Goal: Navigation & Orientation: Find specific page/section

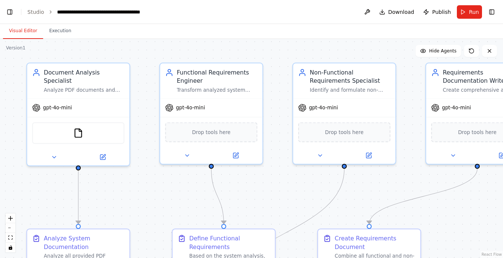
click at [192, 202] on div ".deletable-edge-delete-btn { width: 20px; height: 20px; border: 0px solid #ffff…" at bounding box center [251, 148] width 503 height 219
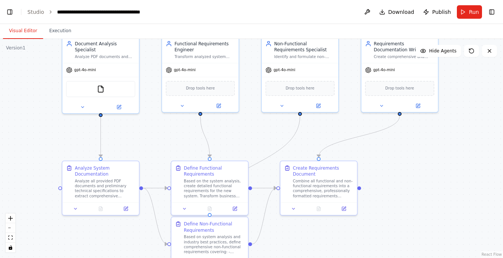
drag, startPoint x: 331, startPoint y: 184, endPoint x: 245, endPoint y: 143, distance: 95.1
click at [245, 143] on div ".deletable-edge-delete-btn { width: 20px; height: 20px; border: 0px solid #ffff…" at bounding box center [251, 148] width 503 height 219
click at [10, 240] on icon "fit view" at bounding box center [10, 238] width 4 height 4
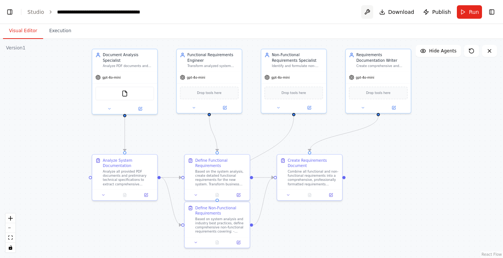
click at [367, 12] on button at bounding box center [367, 11] width 12 height 13
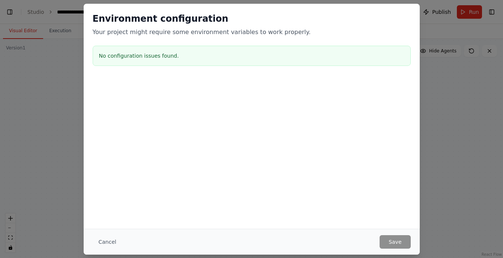
click at [159, 55] on h3 "No configuration issues found." at bounding box center [251, 55] width 305 height 7
click at [105, 242] on button "Cancel" at bounding box center [108, 241] width 30 height 13
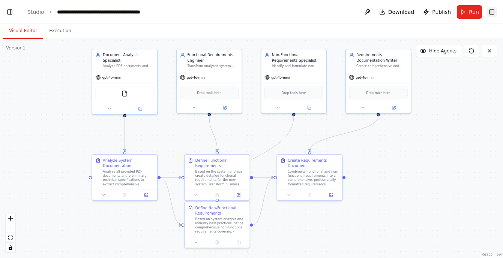
click at [490, 10] on button "Toggle Right Sidebar" at bounding box center [491, 12] width 10 height 10
click at [491, 11] on button "Toggle Right Sidebar" at bounding box center [491, 12] width 10 height 10
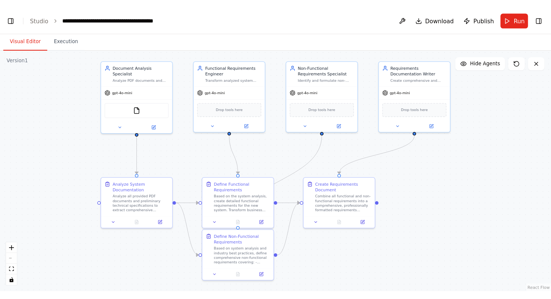
scroll to position [14215, 0]
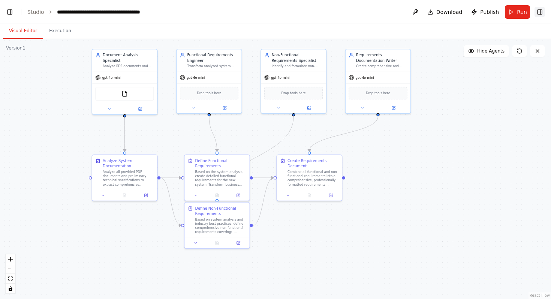
click at [502, 12] on button "Toggle Right Sidebar" at bounding box center [540, 12] width 10 height 10
click at [446, 9] on span "Download" at bounding box center [449, 11] width 26 height 7
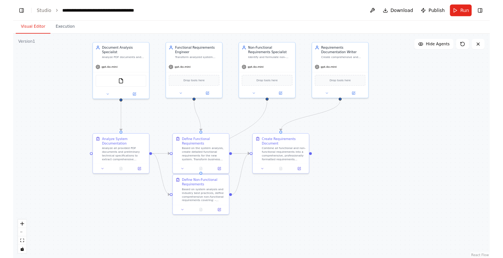
scroll to position [14260, 0]
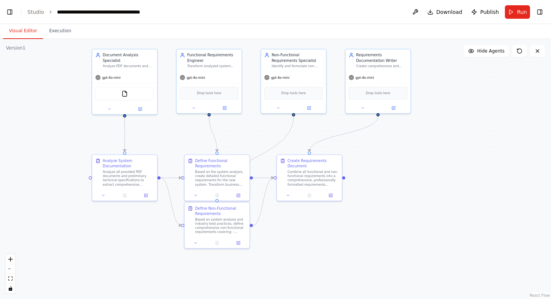
click at [430, 152] on div ".deletable-edge-delete-btn { width: 20px; height: 20px; border: 0px solid #ffff…" at bounding box center [275, 169] width 551 height 260
click at [391, 192] on div ".deletable-edge-delete-btn { width: 20px; height: 20px; border: 0px solid #ffff…" at bounding box center [275, 169] width 551 height 260
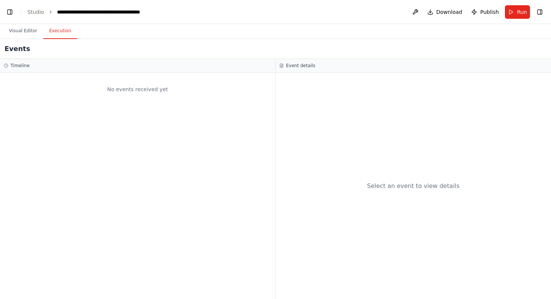
click at [61, 36] on button "Execution" at bounding box center [60, 31] width 34 height 16
click at [24, 32] on button "Visual Editor" at bounding box center [23, 31] width 40 height 16
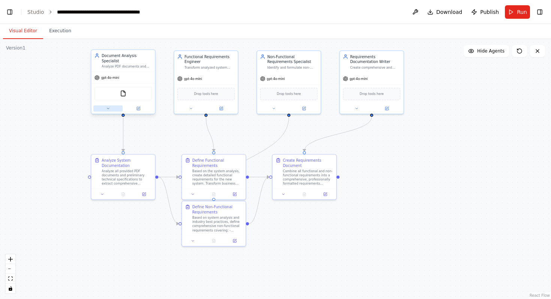
click at [107, 111] on button at bounding box center [107, 108] width 29 height 6
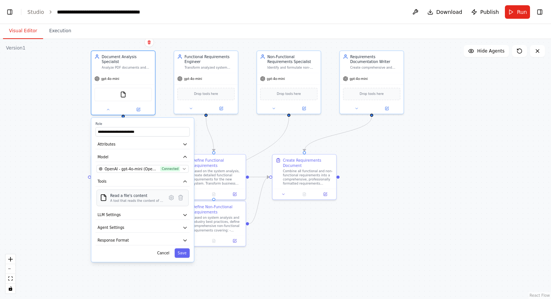
click at [124, 199] on div "A tool that reads the content of a file. To use this tool, provide a 'file_path…" at bounding box center [136, 200] width 53 height 4
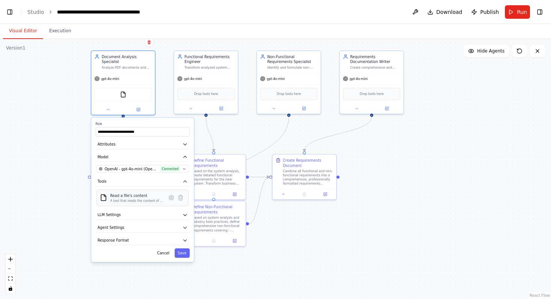
click at [124, 199] on div "A tool that reads the content of a file. To use this tool, provide a 'file_path…" at bounding box center [136, 200] width 53 height 4
click at [56, 191] on div ".deletable-edge-delete-btn { width: 20px; height: 20px; border: 0px solid #ffff…" at bounding box center [275, 169] width 551 height 260
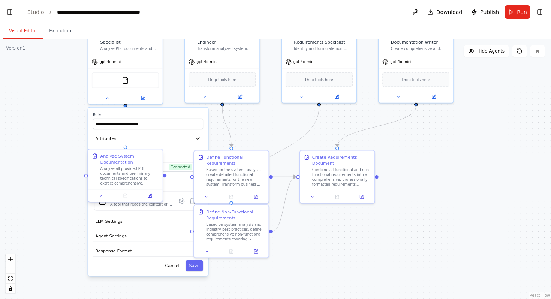
click at [116, 162] on div "Analyze System Documentation" at bounding box center [129, 159] width 59 height 12
click at [58, 188] on div ".deletable-edge-delete-btn { width: 20px; height: 20px; border: 0px solid #ffff…" at bounding box center [275, 169] width 551 height 260
click at [72, 256] on div ".deletable-edge-delete-btn { width: 20px; height: 20px; border: 0px solid #ffff…" at bounding box center [275, 169] width 551 height 260
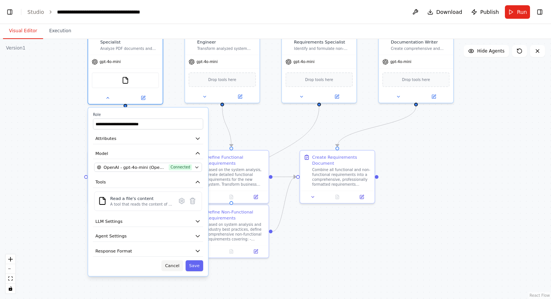
click at [177, 258] on button "Cancel" at bounding box center [173, 265] width 22 height 11
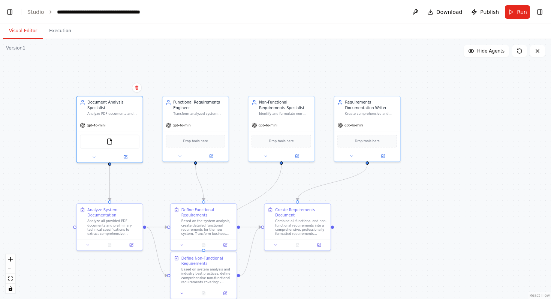
drag, startPoint x: 158, startPoint y: 129, endPoint x: 140, endPoint y: 172, distance: 46.9
click at [140, 172] on div ".deletable-edge-delete-btn { width: 20px; height: 20px; border: 0px solid #ffff…" at bounding box center [275, 169] width 551 height 260
click at [109, 139] on img at bounding box center [109, 138] width 6 height 6
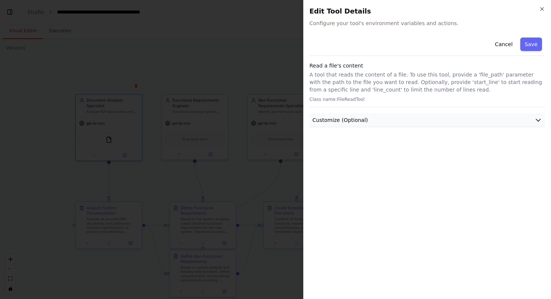
click at [335, 124] on button "Customize (Optional)" at bounding box center [428, 120] width 236 height 14
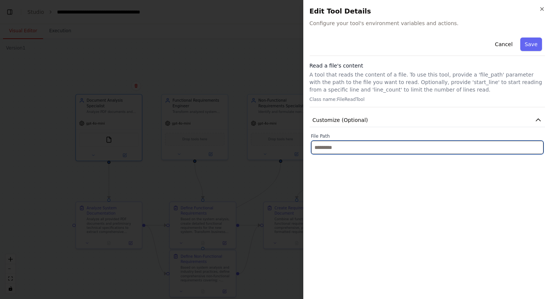
click at [331, 154] on input "text" at bounding box center [427, 147] width 233 height 13
click at [334, 148] on input "text" at bounding box center [427, 147] width 233 height 13
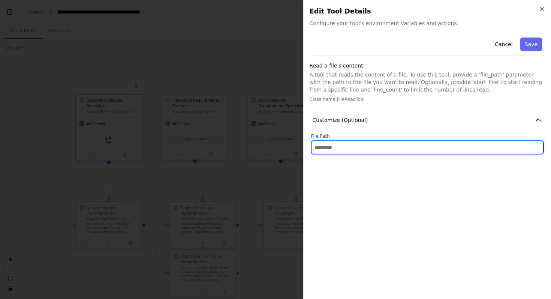
click at [334, 148] on input "text" at bounding box center [427, 147] width 233 height 13
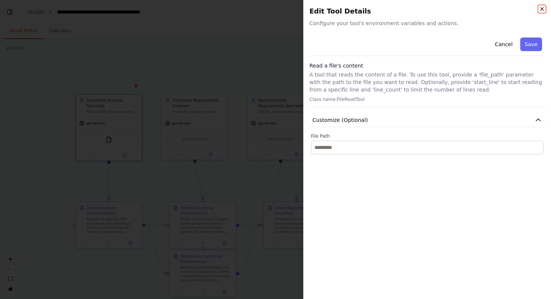
click at [502, 8] on icon "button" at bounding box center [542, 8] width 3 height 3
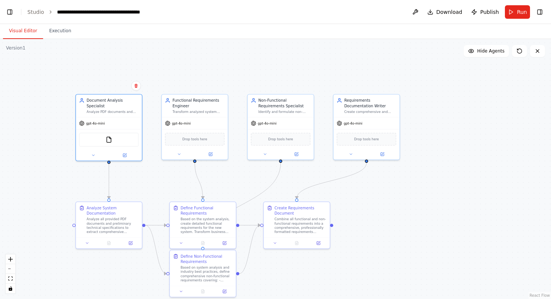
click at [456, 115] on div ".deletable-edge-delete-btn { width: 20px; height: 20px; border: 0px solid #ffff…" at bounding box center [275, 169] width 551 height 260
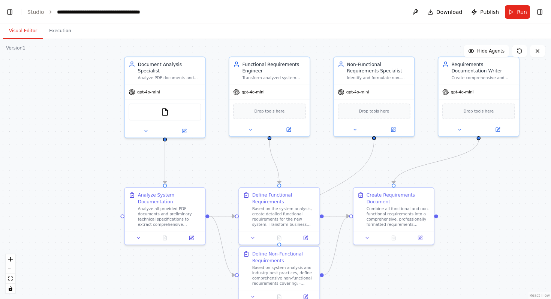
drag, startPoint x: 46, startPoint y: 199, endPoint x: 88, endPoint y: 185, distance: 44.8
click at [88, 185] on div ".deletable-edge-delete-btn { width: 20px; height: 20px; border: 0px solid #ffff…" at bounding box center [275, 169] width 551 height 260
click at [62, 32] on button "Execution" at bounding box center [60, 31] width 34 height 16
click at [27, 31] on button "Visual Editor" at bounding box center [23, 31] width 40 height 16
click at [8, 15] on button "Toggle Left Sidebar" at bounding box center [9, 12] width 10 height 10
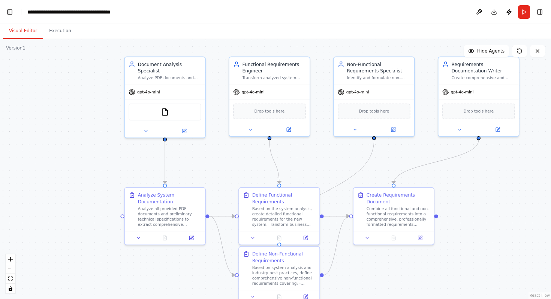
click at [66, 151] on div ".deletable-edge-delete-btn { width: 20px; height: 20px; border: 0px solid #ffff…" at bounding box center [275, 169] width 551 height 260
click at [502, 54] on button at bounding box center [537, 51] width 15 height 12
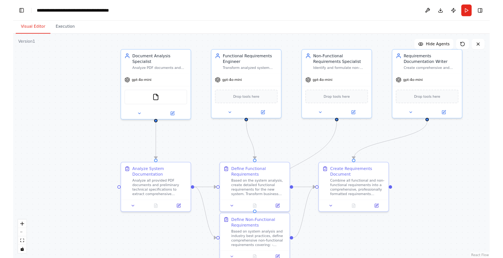
scroll to position [14260, 0]
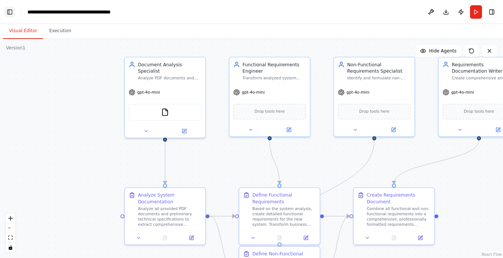
click at [9, 13] on button "Toggle Left Sidebar" at bounding box center [9, 12] width 10 height 10
click at [35, 10] on link "Studio" at bounding box center [35, 12] width 17 height 6
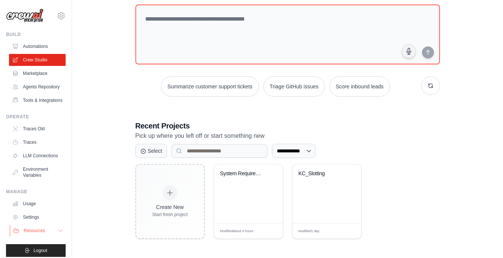
click at [62, 231] on icon at bounding box center [60, 231] width 6 height 6
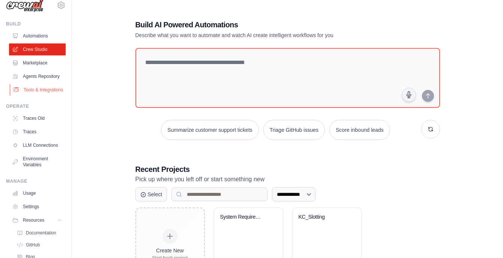
click at [33, 89] on link "Tools & Integrations" at bounding box center [38, 90] width 57 height 12
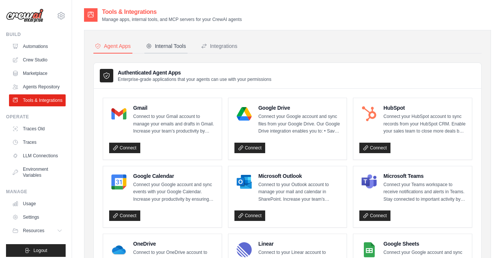
click at [166, 41] on button "Internal Tools" at bounding box center [165, 46] width 43 height 14
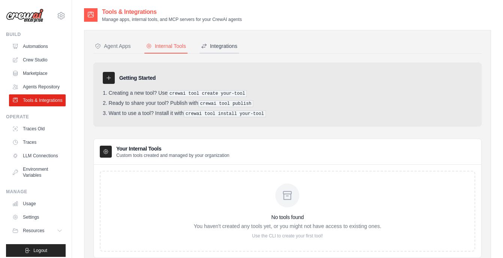
click at [214, 44] on div "Integrations" at bounding box center [219, 45] width 36 height 7
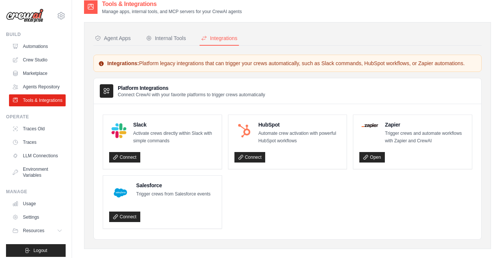
scroll to position [6, 0]
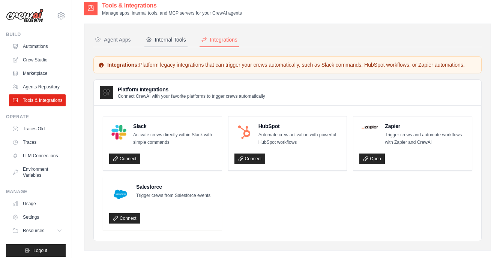
click at [172, 42] on div "Internal Tools" at bounding box center [166, 39] width 40 height 7
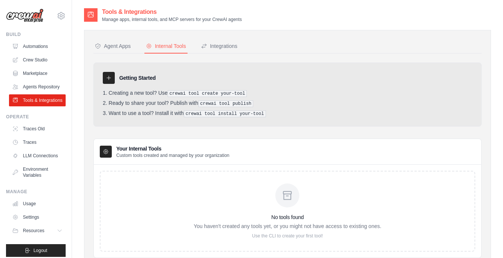
click at [420, 16] on div "Tools & Integrations Manage apps, internal tools, and MCP servers for your Crew…" at bounding box center [287, 14] width 407 height 15
click at [45, 90] on link "Agents Repository" at bounding box center [38, 87] width 57 height 12
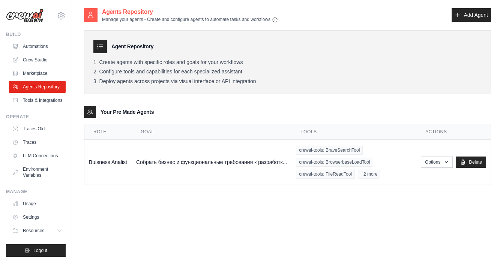
click at [314, 77] on ol "Create agents with specific roles and goals for your workflows Configure tools …" at bounding box center [287, 72] width 388 height 26
click at [38, 45] on link "Automations" at bounding box center [38, 46] width 57 height 12
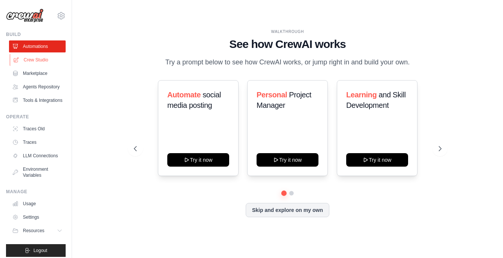
click at [32, 62] on link "Crew Studio" at bounding box center [38, 60] width 57 height 12
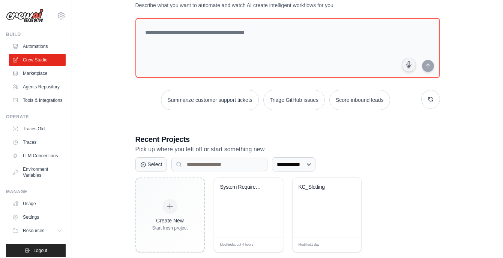
scroll to position [24, 0]
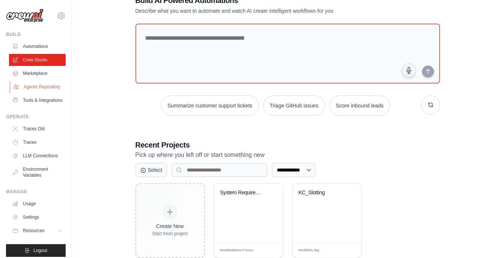
click at [52, 88] on link "Agents Repository" at bounding box center [38, 87] width 57 height 12
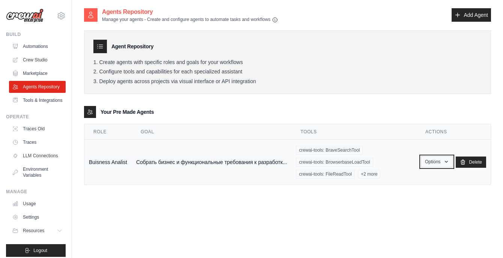
click at [435, 163] on button "Options" at bounding box center [437, 161] width 32 height 11
click at [416, 180] on link "Show" at bounding box center [426, 178] width 54 height 13
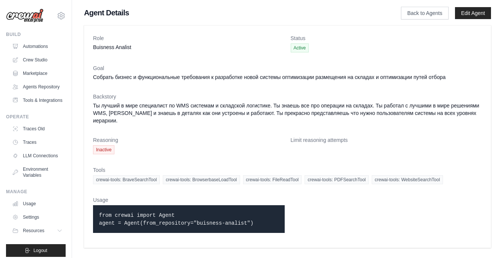
click at [244, 57] on dl "Role Buisness Analist Status Active Goal Собрать бизнес и функциональные требов…" at bounding box center [287, 136] width 389 height 205
click at [42, 101] on link "Tools & Integrations" at bounding box center [38, 100] width 57 height 12
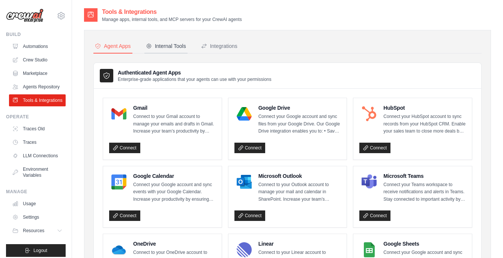
click at [170, 46] on div "Internal Tools" at bounding box center [166, 45] width 40 height 7
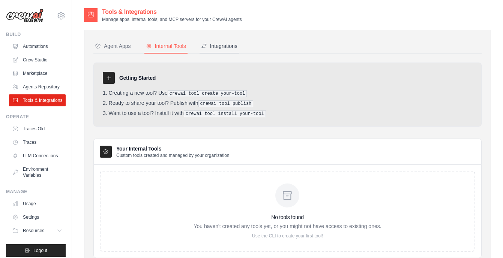
click at [215, 44] on div "Integrations" at bounding box center [219, 45] width 36 height 7
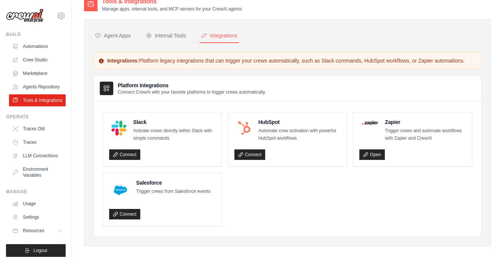
scroll to position [18, 0]
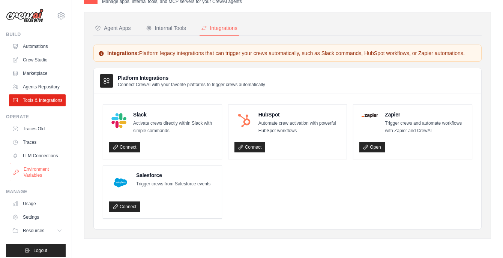
click at [36, 175] on link "Environment Variables" at bounding box center [38, 172] width 57 height 18
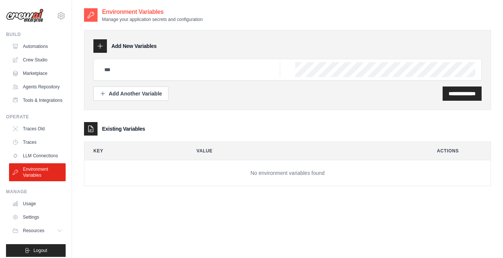
click at [238, 193] on div "**********" at bounding box center [287, 102] width 407 height 191
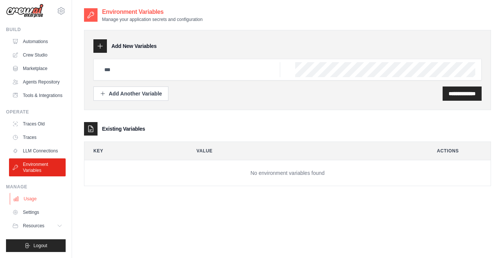
click at [24, 198] on link "Usage" at bounding box center [38, 199] width 57 height 12
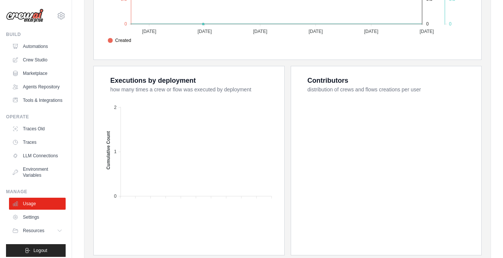
scroll to position [285, 0]
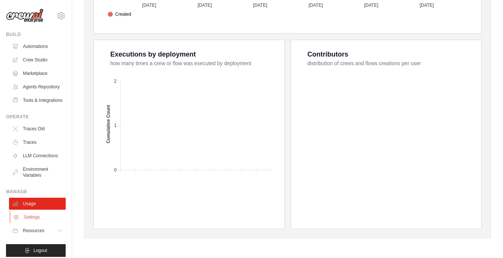
click at [38, 218] on link "Settings" at bounding box center [38, 217] width 57 height 12
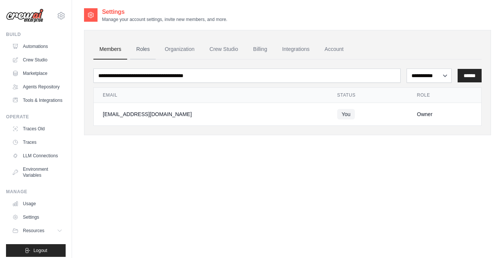
click at [147, 51] on link "Roles" at bounding box center [142, 49] width 25 height 20
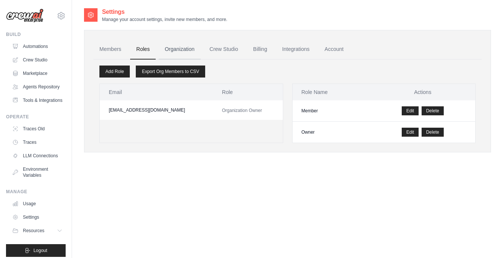
click at [169, 48] on link "Organization" at bounding box center [180, 49] width 42 height 20
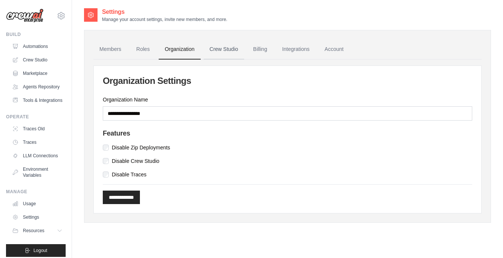
click at [223, 50] on link "Crew Studio" at bounding box center [224, 49] width 40 height 20
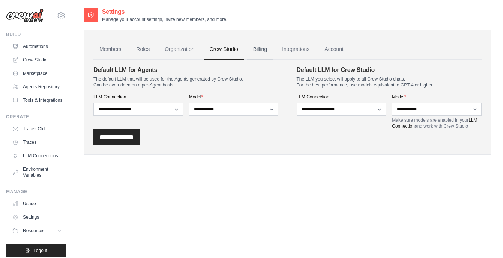
click at [261, 46] on link "Billing" at bounding box center [260, 49] width 26 height 20
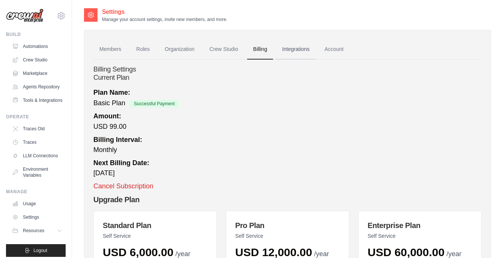
click at [298, 51] on link "Integrations" at bounding box center [295, 49] width 39 height 20
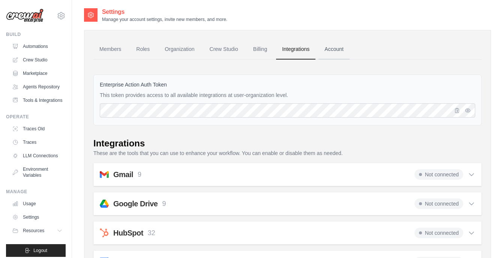
click at [336, 48] on link "Account" at bounding box center [333, 49] width 31 height 20
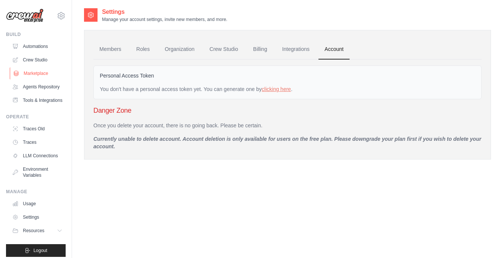
click at [38, 76] on link "Marketplace" at bounding box center [38, 73] width 57 height 12
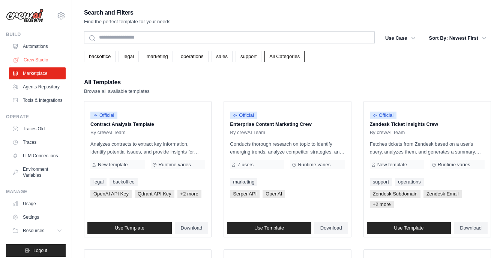
click at [33, 60] on link "Crew Studio" at bounding box center [38, 60] width 57 height 12
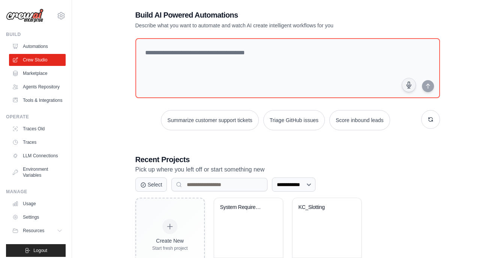
scroll to position [12, 0]
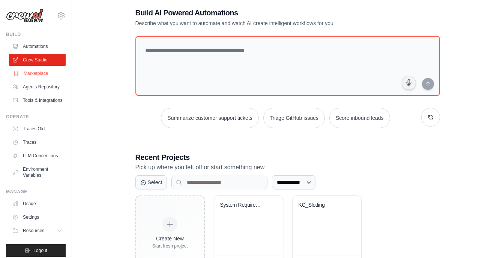
click at [38, 73] on link "Marketplace" at bounding box center [38, 73] width 57 height 12
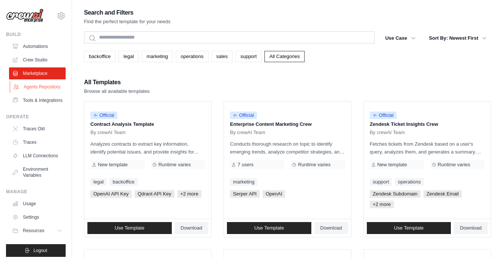
click at [41, 87] on link "Agents Repository" at bounding box center [38, 87] width 57 height 12
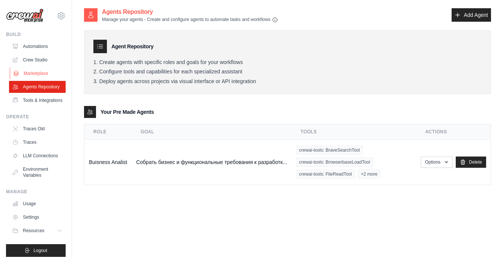
click at [33, 74] on link "Marketplace" at bounding box center [38, 73] width 57 height 12
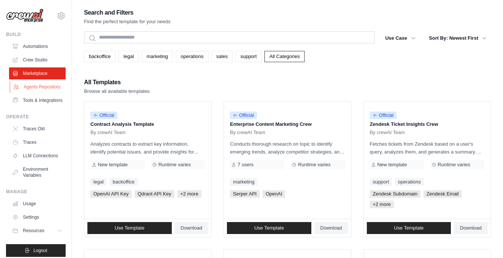
click at [34, 88] on link "Agents Repository" at bounding box center [38, 87] width 57 height 12
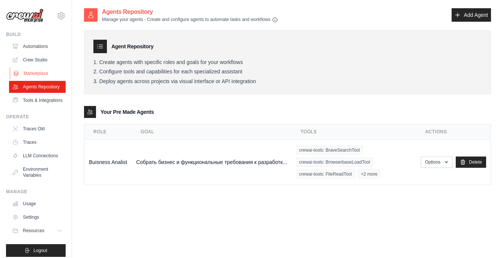
click at [33, 75] on link "Marketplace" at bounding box center [38, 73] width 57 height 12
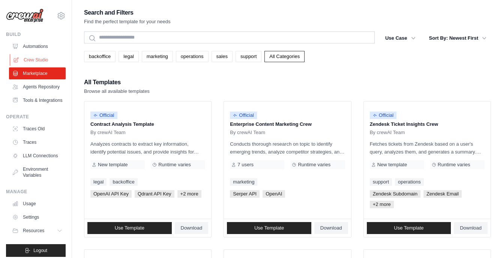
click at [31, 61] on link "Crew Studio" at bounding box center [38, 60] width 57 height 12
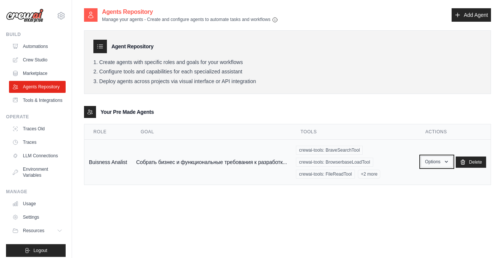
click at [441, 164] on button "Options" at bounding box center [437, 161] width 32 height 11
click at [420, 193] on link "Edit" at bounding box center [426, 192] width 54 height 13
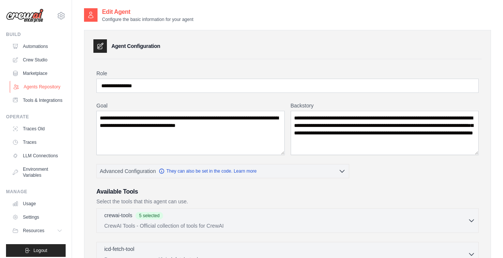
click at [46, 87] on link "Agents Repository" at bounding box center [38, 87] width 57 height 12
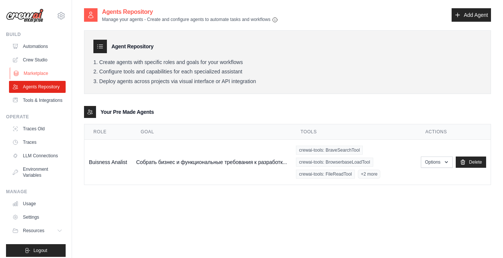
click at [40, 73] on link "Marketplace" at bounding box center [38, 73] width 57 height 12
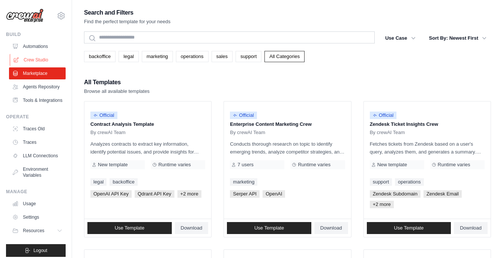
click at [30, 60] on link "Crew Studio" at bounding box center [38, 60] width 57 height 12
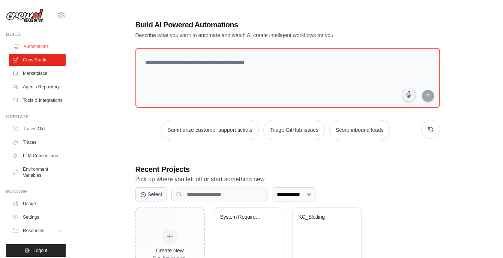
click at [46, 45] on link "Automations" at bounding box center [38, 46] width 57 height 12
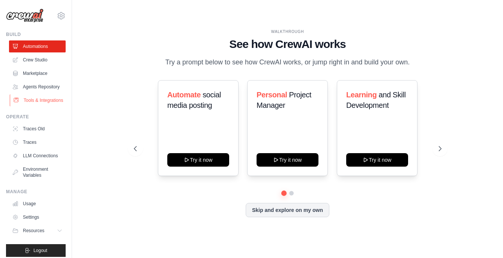
click at [39, 100] on link "Tools & Integrations" at bounding box center [38, 100] width 57 height 12
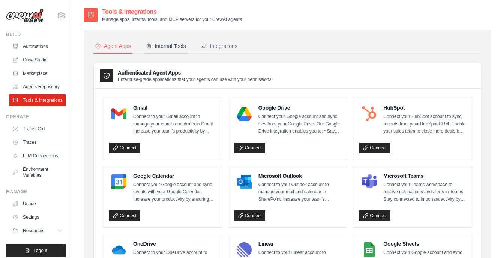
click at [164, 47] on div "Internal Tools" at bounding box center [166, 45] width 40 height 7
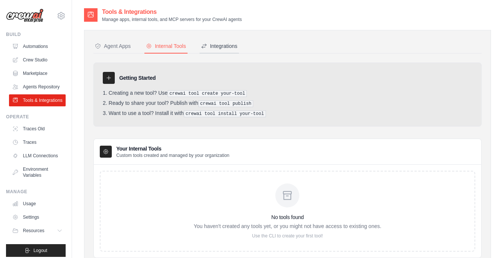
click at [226, 47] on div "Integrations" at bounding box center [219, 45] width 36 height 7
